Goal: Information Seeking & Learning: Learn about a topic

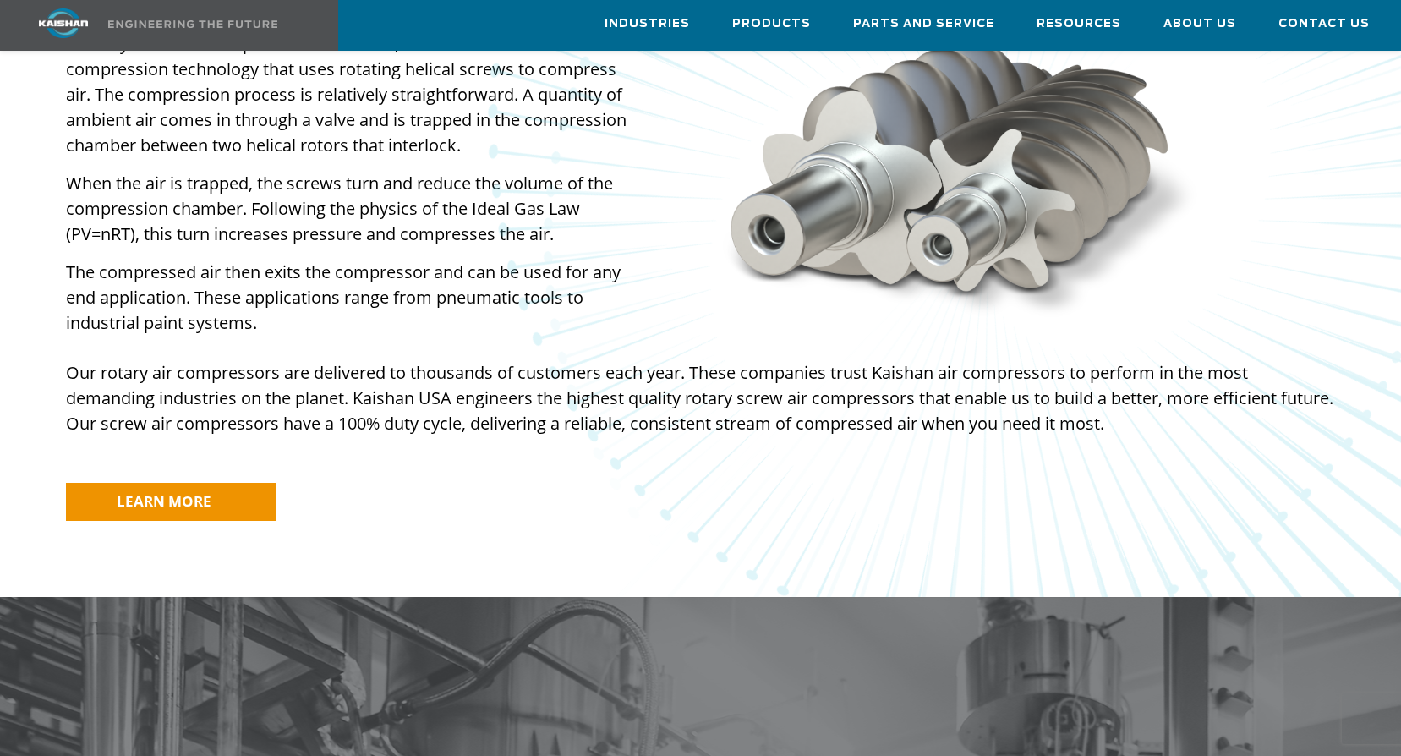
scroll to position [1437, 0]
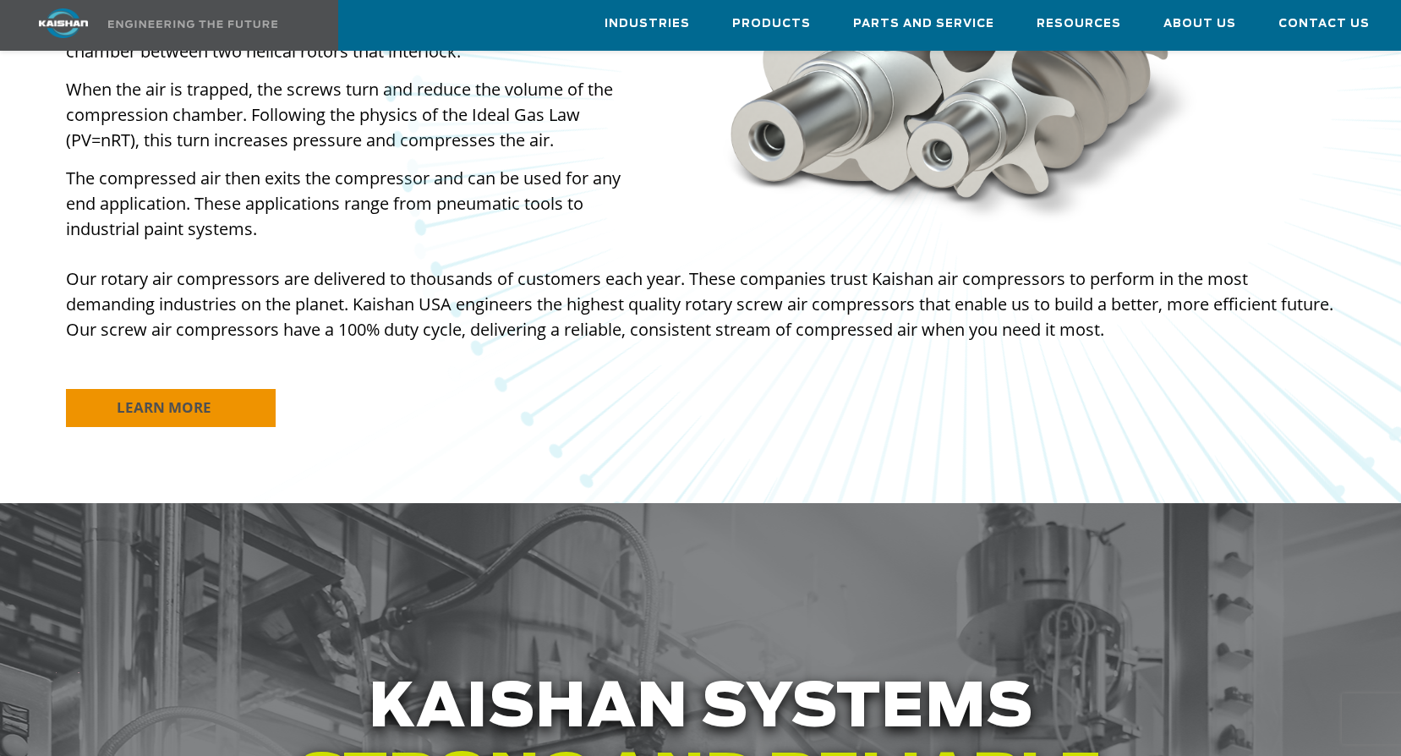
click at [146, 397] on span "LEARN MORE" at bounding box center [164, 406] width 95 height 19
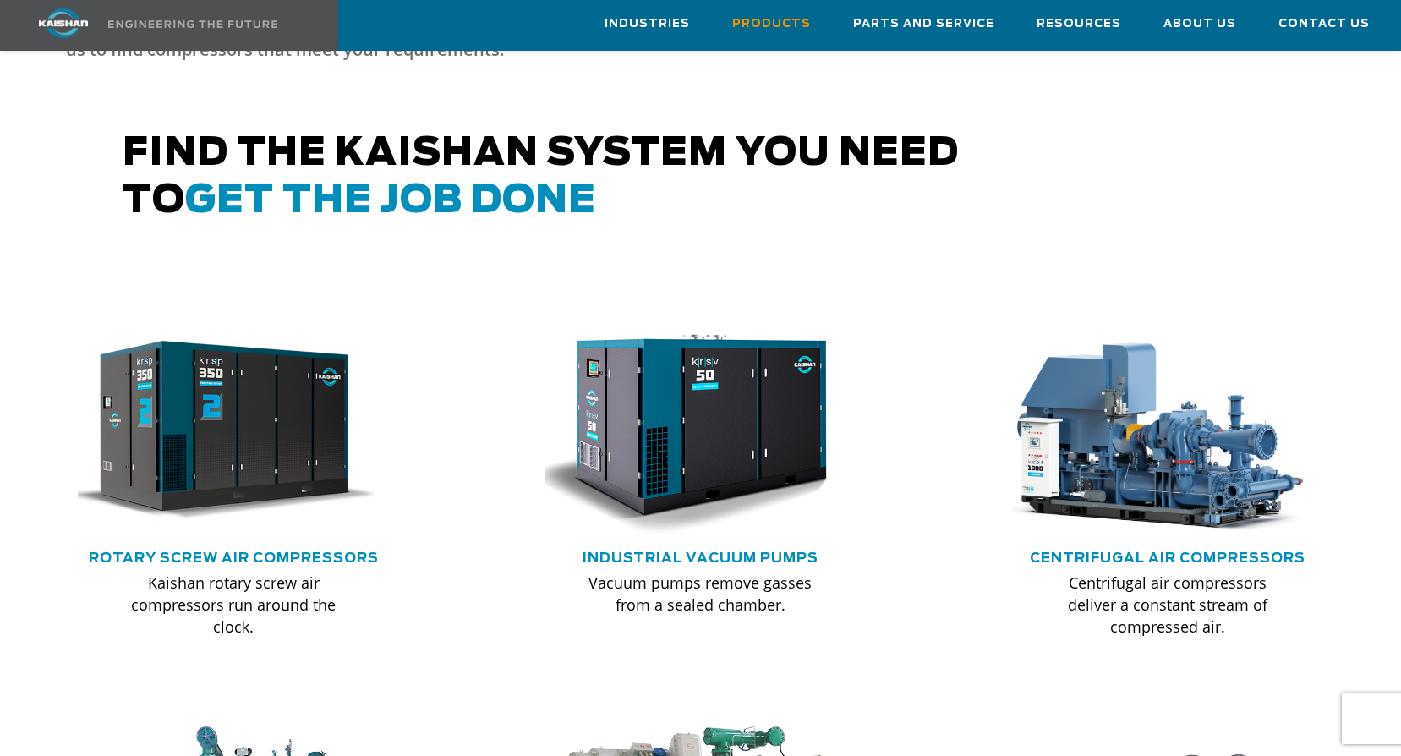
scroll to position [845, 0]
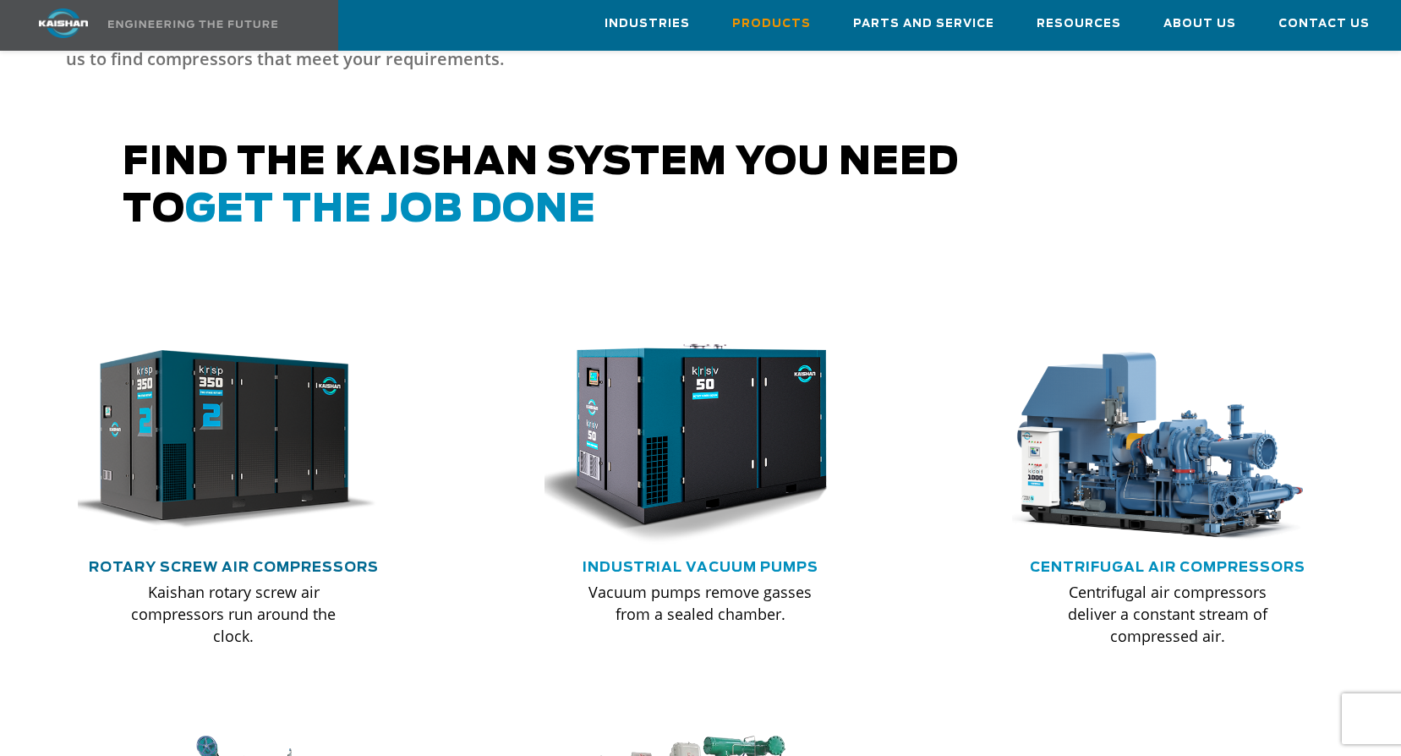
click at [166, 560] on link "Rotary Screw Air Compressors" at bounding box center [234, 567] width 290 height 14
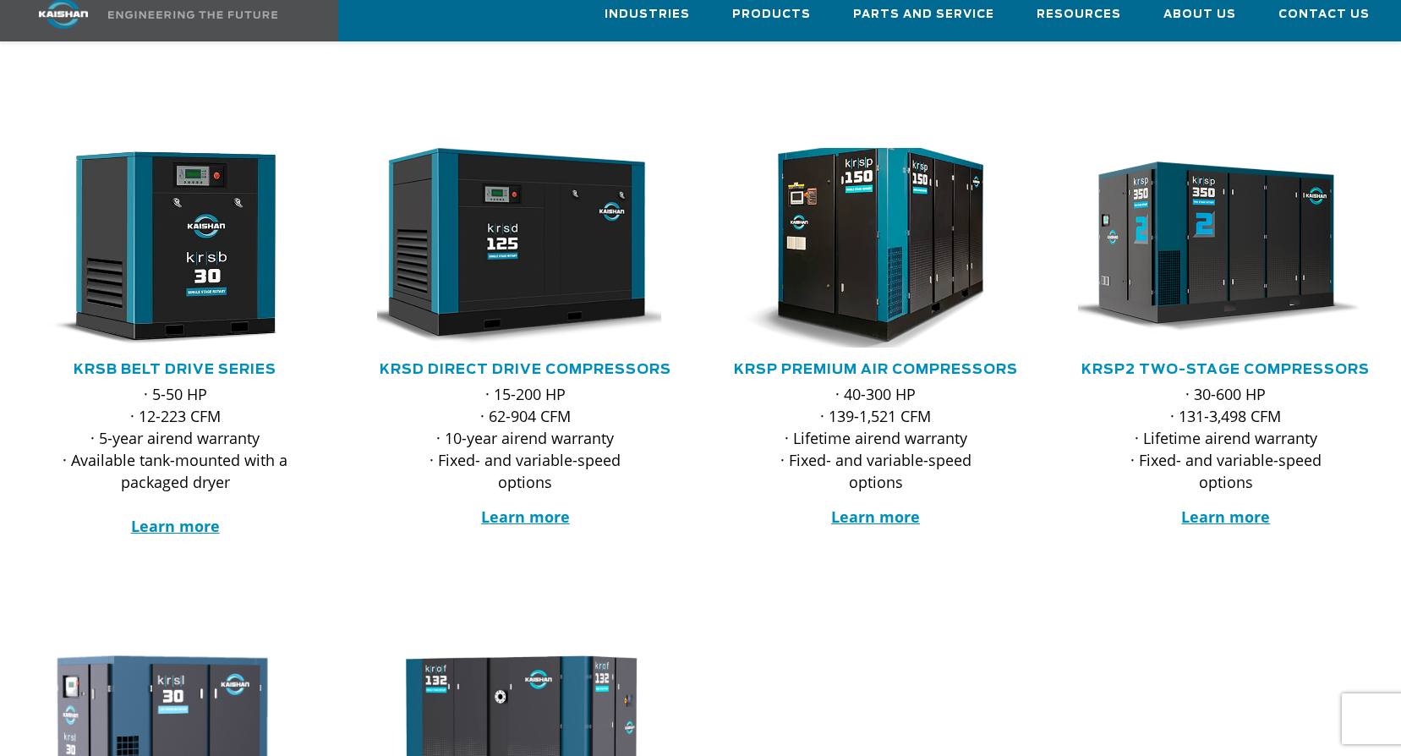
scroll to position [254, 0]
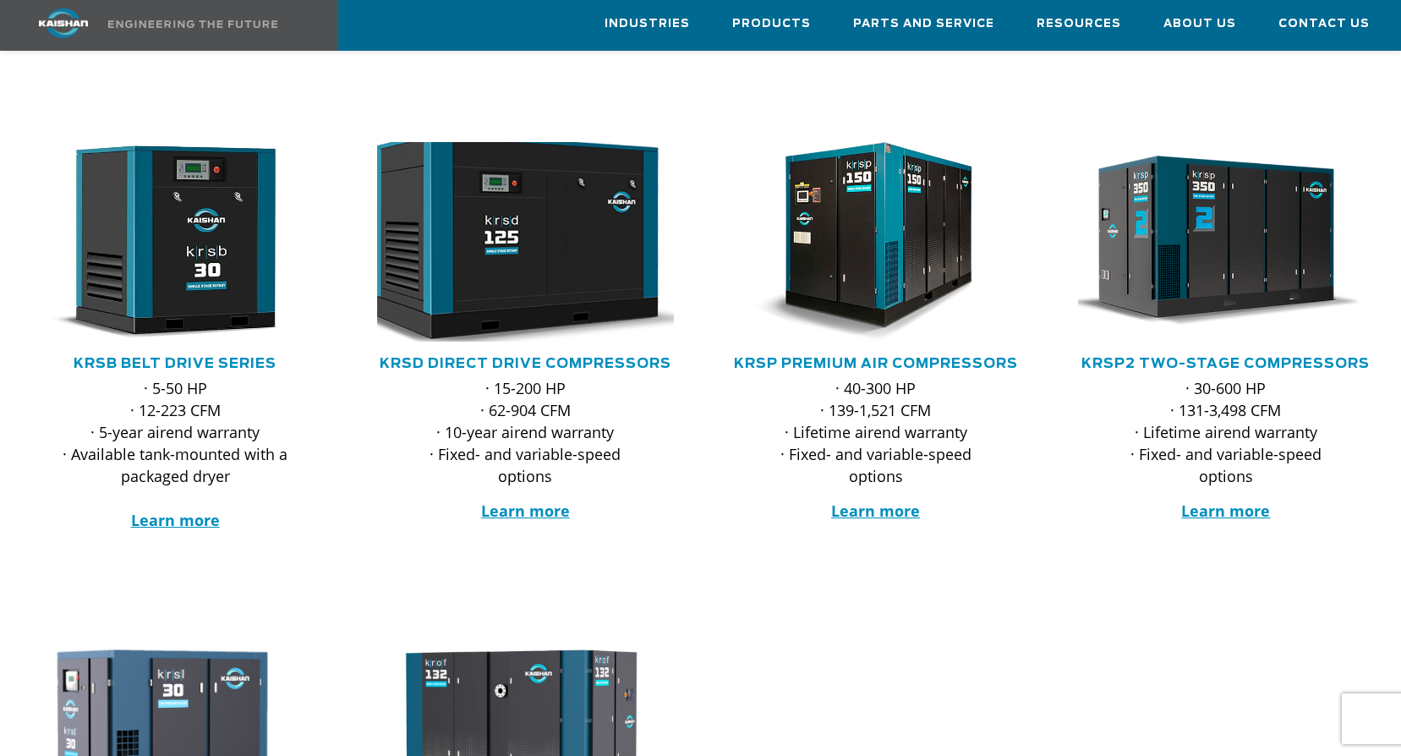
click at [483, 176] on img at bounding box center [513, 242] width 326 height 220
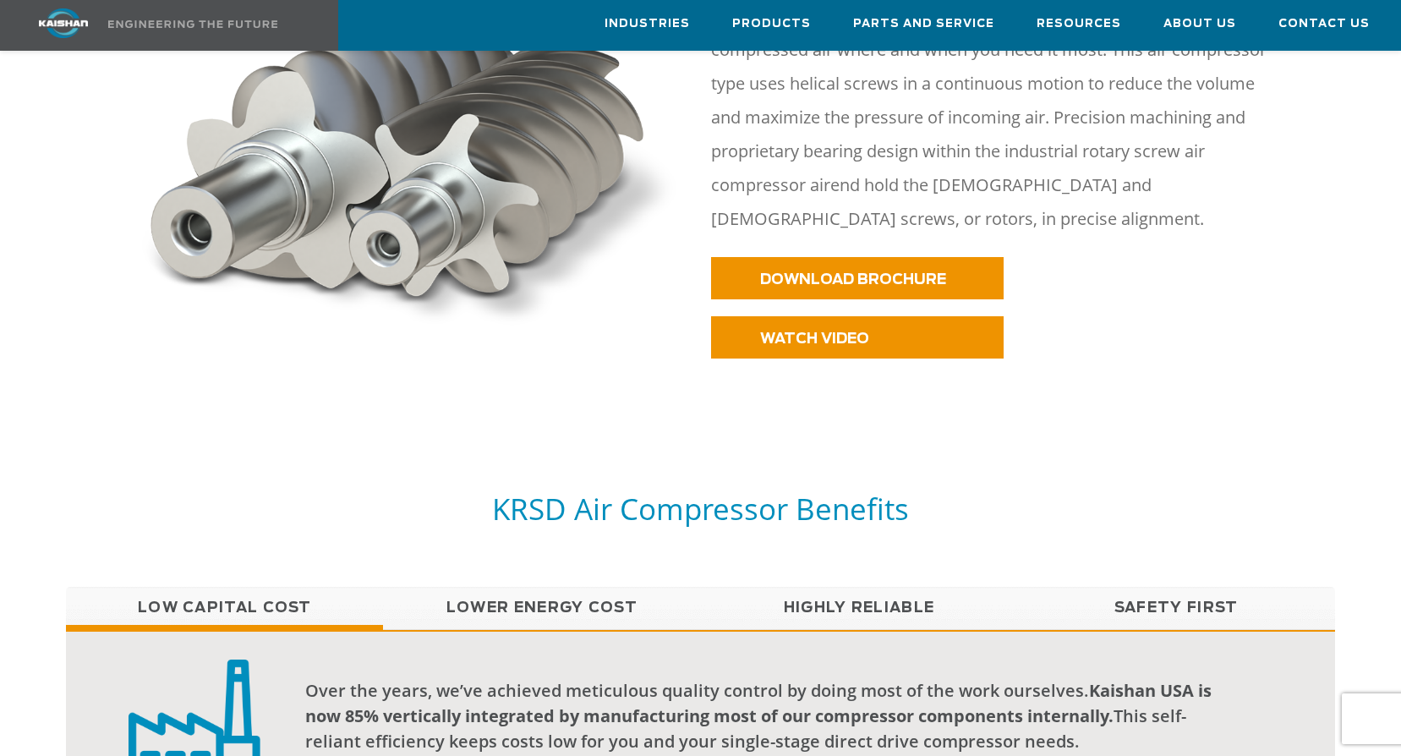
scroll to position [676, 0]
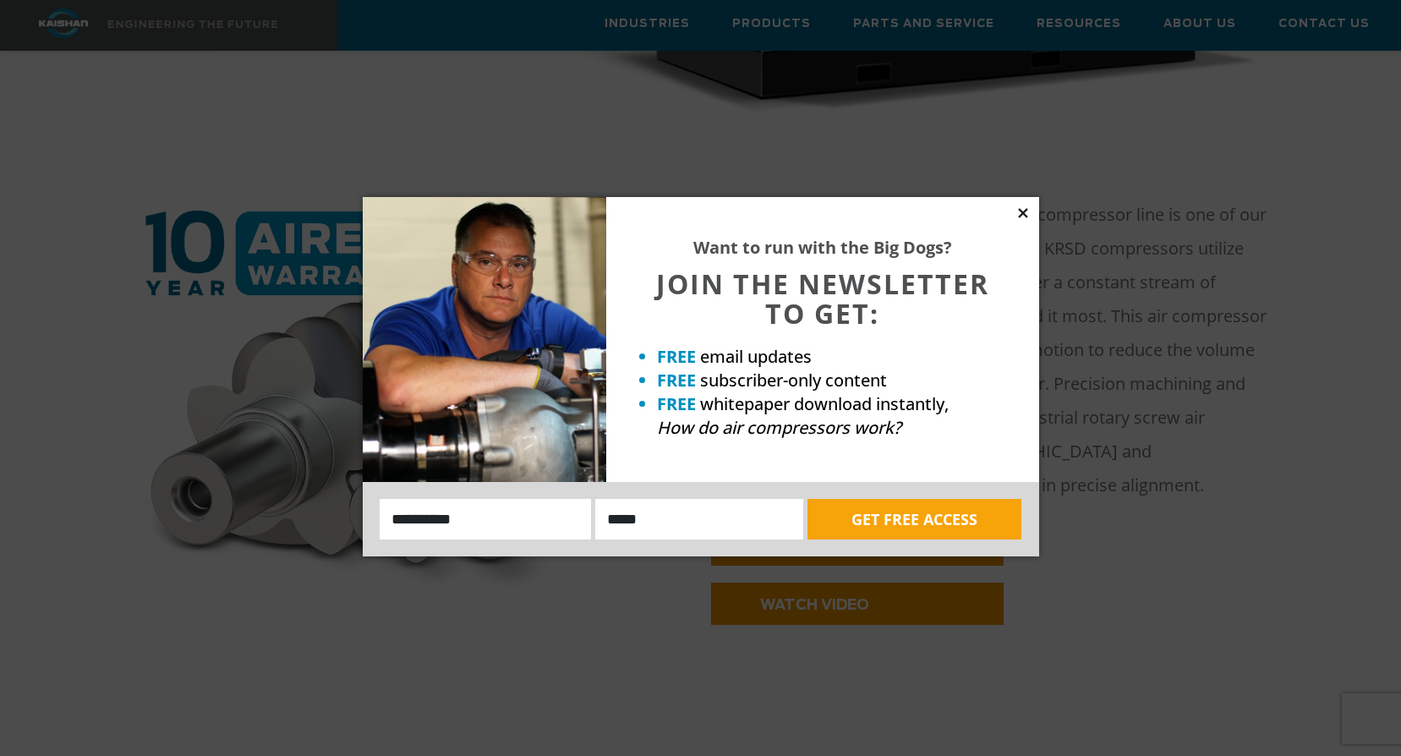
click at [1021, 210] on icon at bounding box center [1022, 212] width 9 height 9
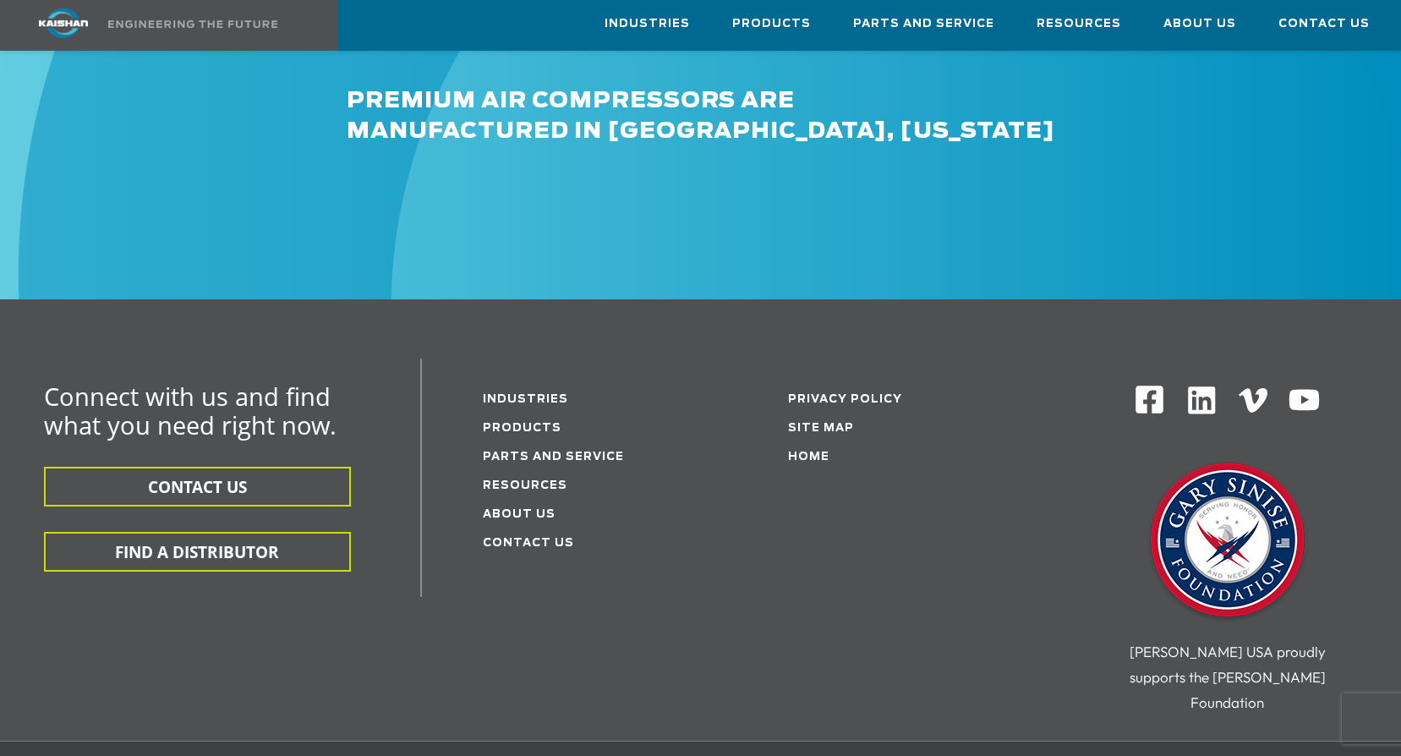
scroll to position [4714, 0]
